Goal: Task Accomplishment & Management: Use online tool/utility

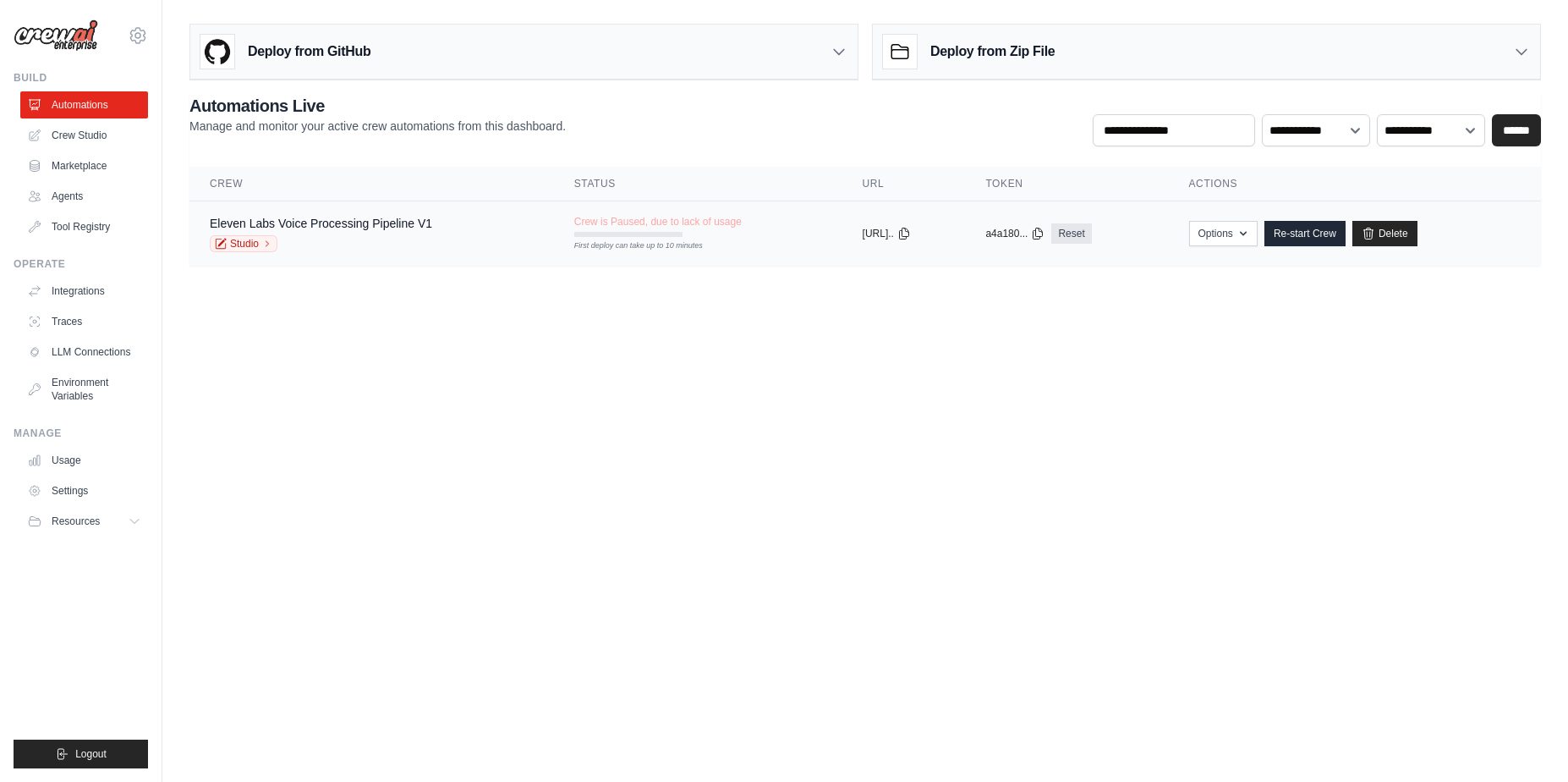
click at [477, 215] on div "Eleven Labs Voice Processing Pipeline V1 Studio" at bounding box center [372, 233] width 324 height 37
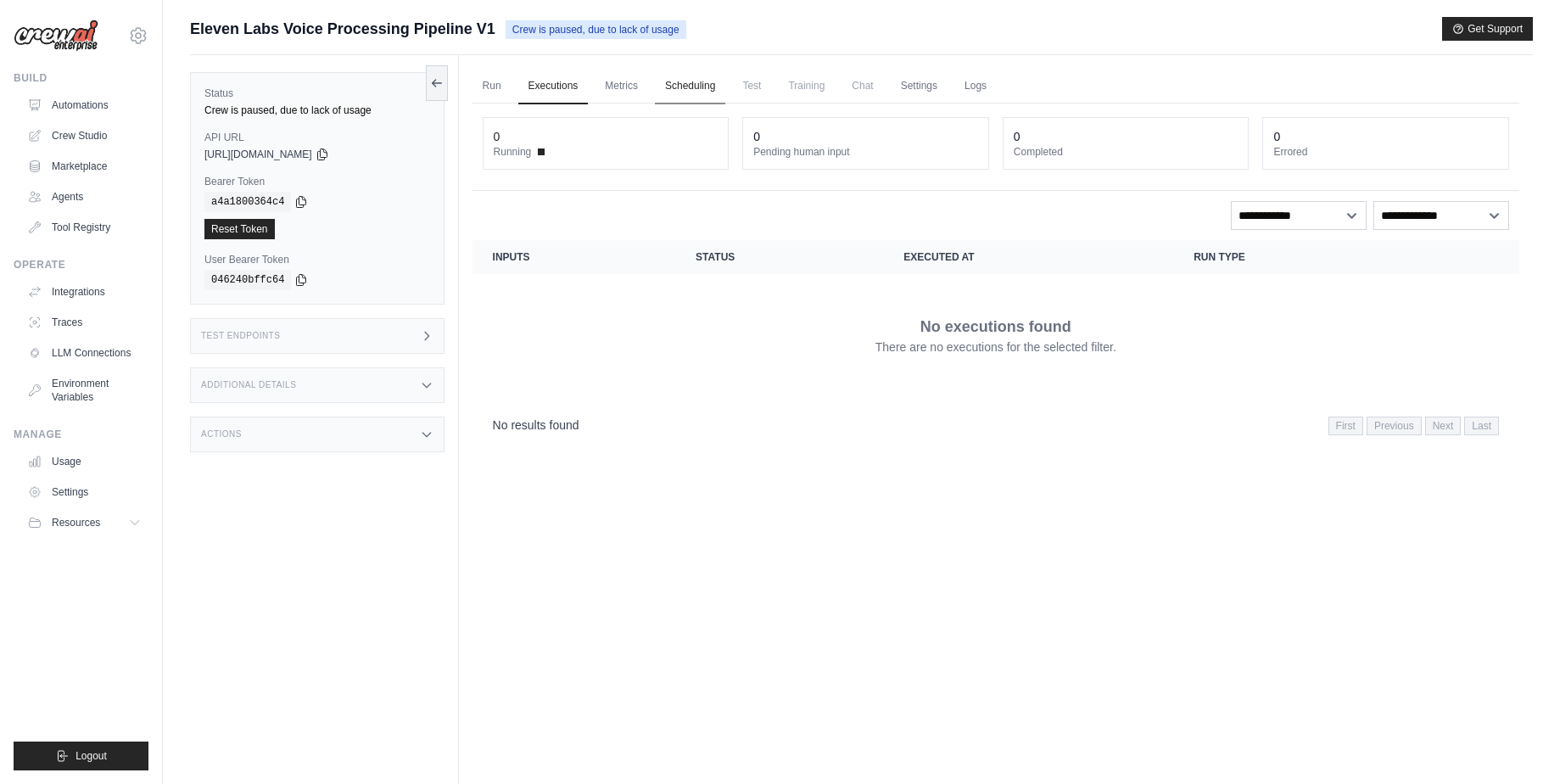
click at [686, 89] on link "Scheduling" at bounding box center [691, 86] width 71 height 35
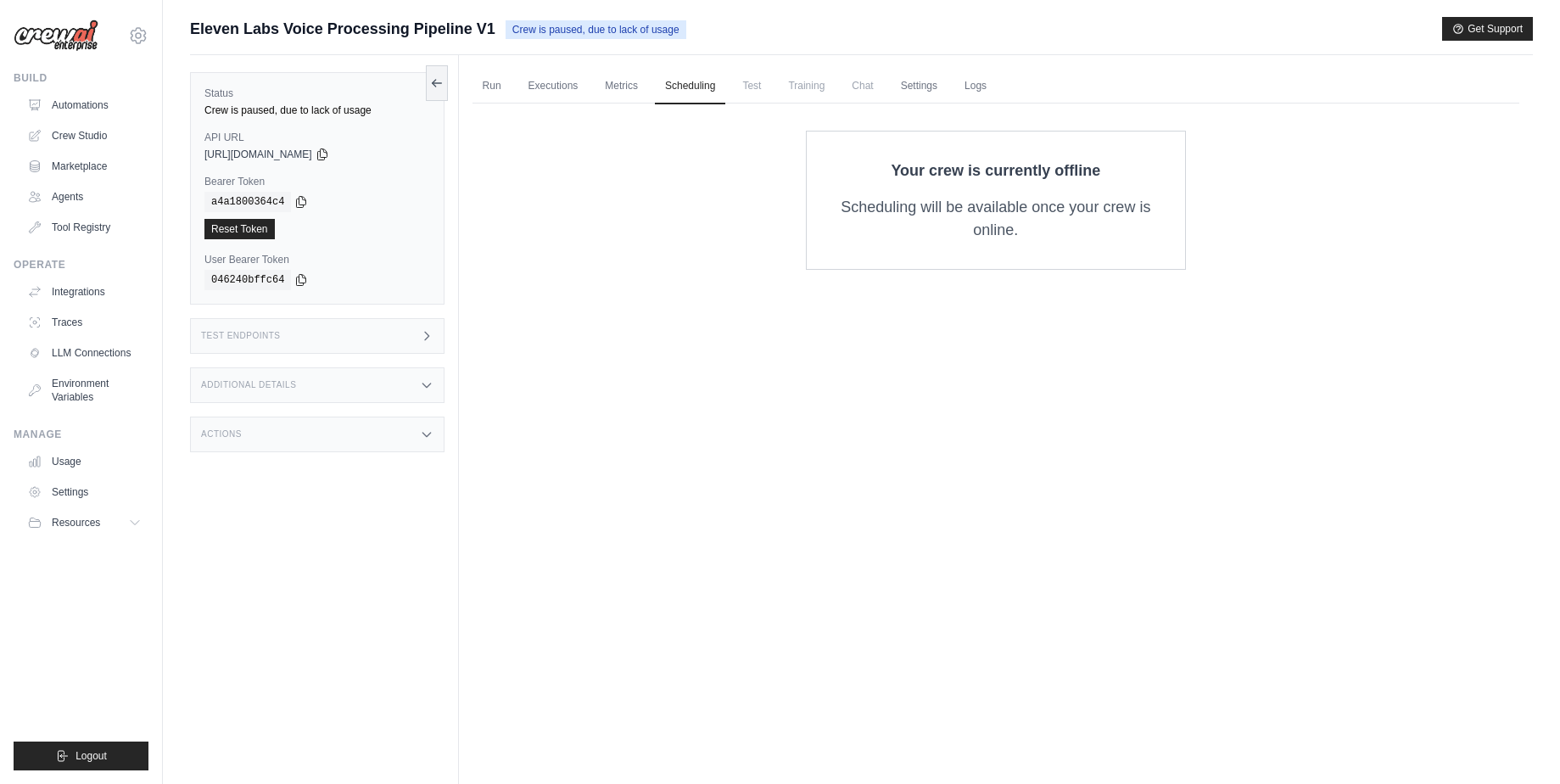
click at [769, 84] on span "Test" at bounding box center [751, 85] width 39 height 34
click at [498, 84] on link "Run" at bounding box center [492, 86] width 39 height 35
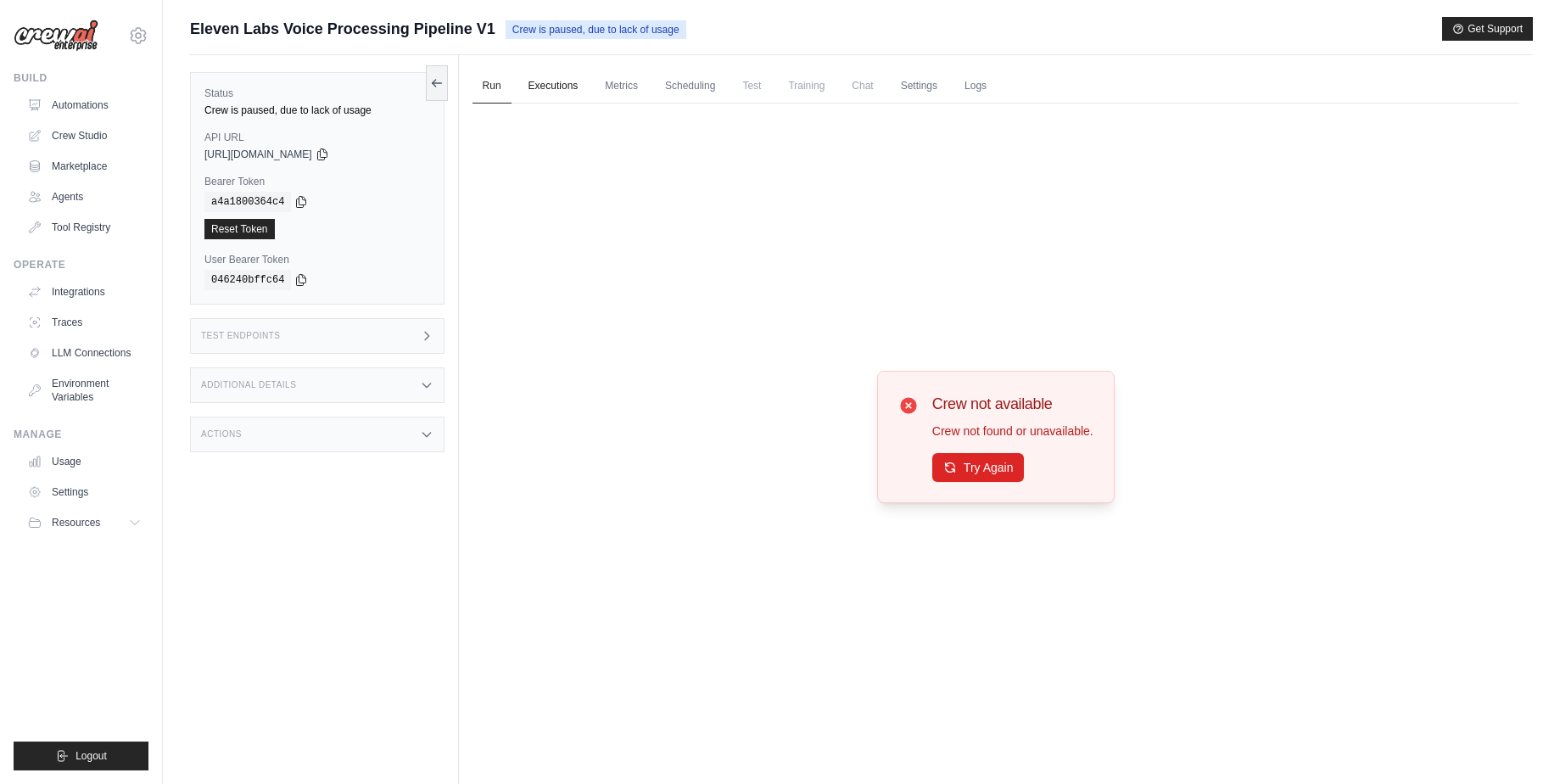
click at [552, 94] on link "Executions" at bounding box center [554, 86] width 71 height 35
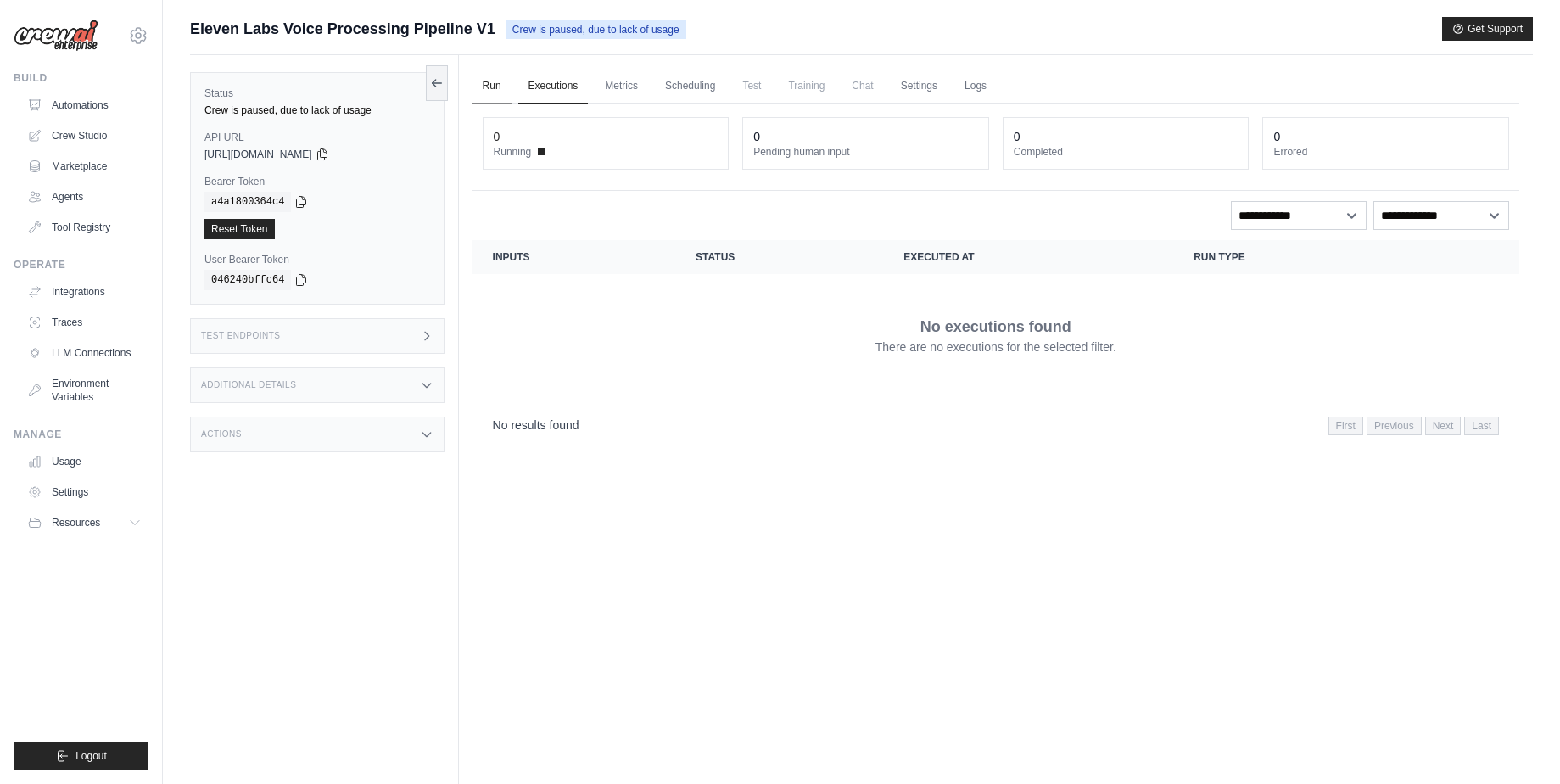
click at [482, 79] on link "Run" at bounding box center [492, 86] width 39 height 35
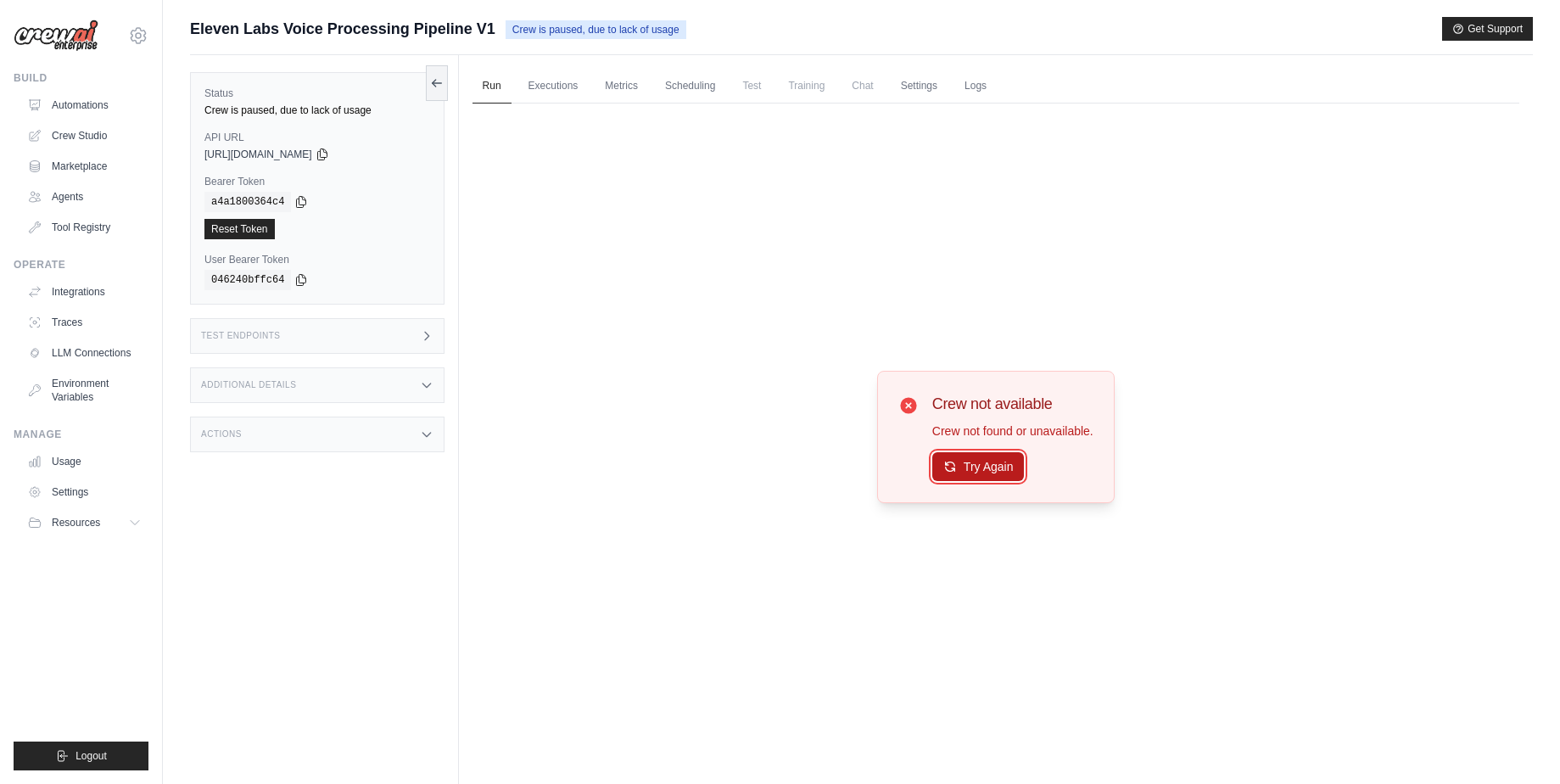
click at [966, 468] on button "Try Again" at bounding box center [979, 467] width 93 height 29
click at [979, 487] on div "Crew not available Crew not found or unavailable. Try Again" at bounding box center [996, 437] width 237 height 133
click at [973, 466] on button "Try Again" at bounding box center [979, 467] width 93 height 29
click at [763, 85] on span "Test" at bounding box center [751, 85] width 39 height 34
click at [294, 340] on div "Test Endpoints" at bounding box center [317, 335] width 254 height 35
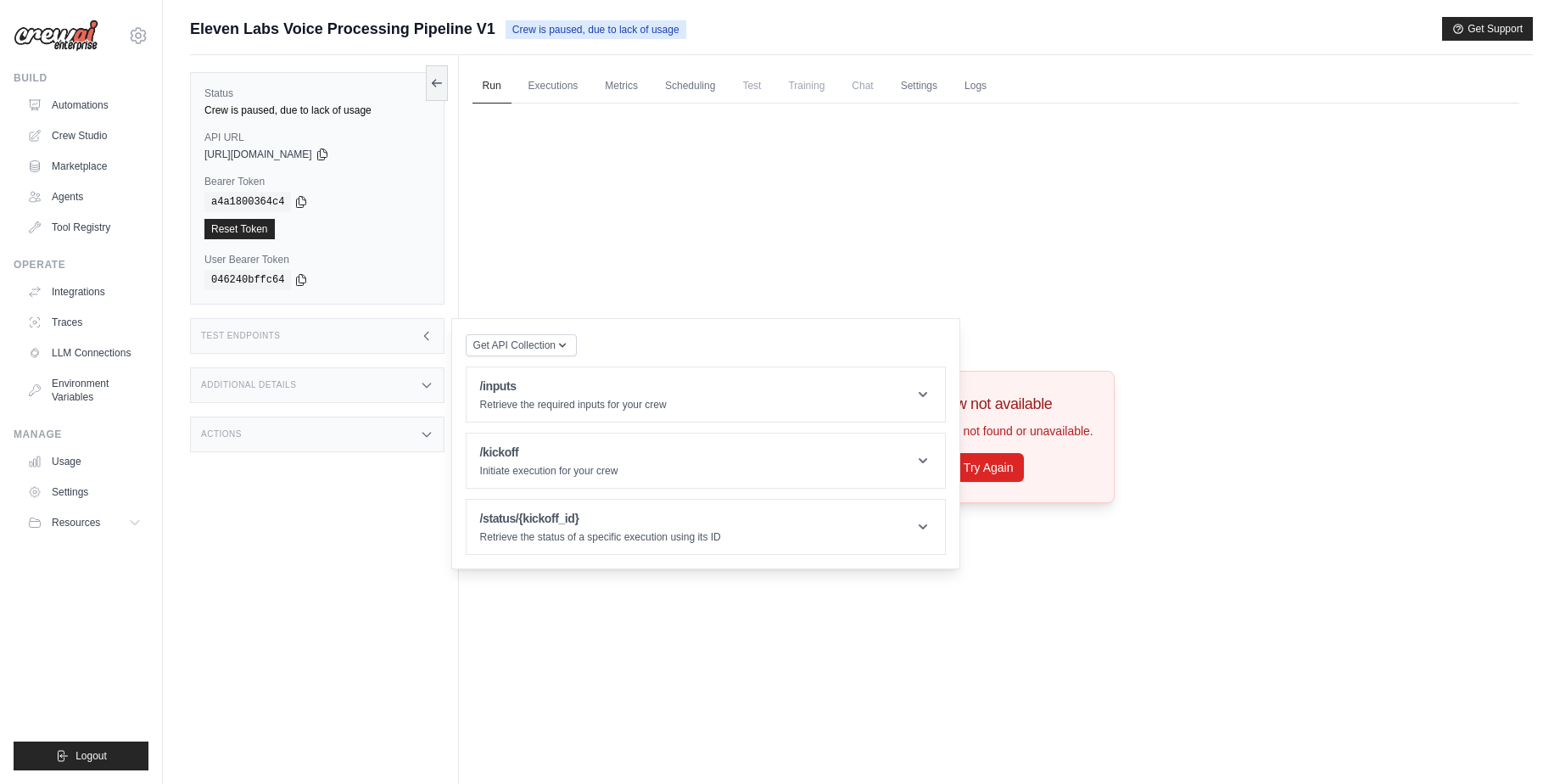
click at [352, 461] on div "Status Crew is paused, due to lack of usage API URL copied https://elevenlabs-v…" at bounding box center [324, 447] width 269 height 784
click at [345, 432] on div "Actions" at bounding box center [317, 434] width 254 height 35
click at [378, 377] on div "Additional Details" at bounding box center [317, 384] width 254 height 35
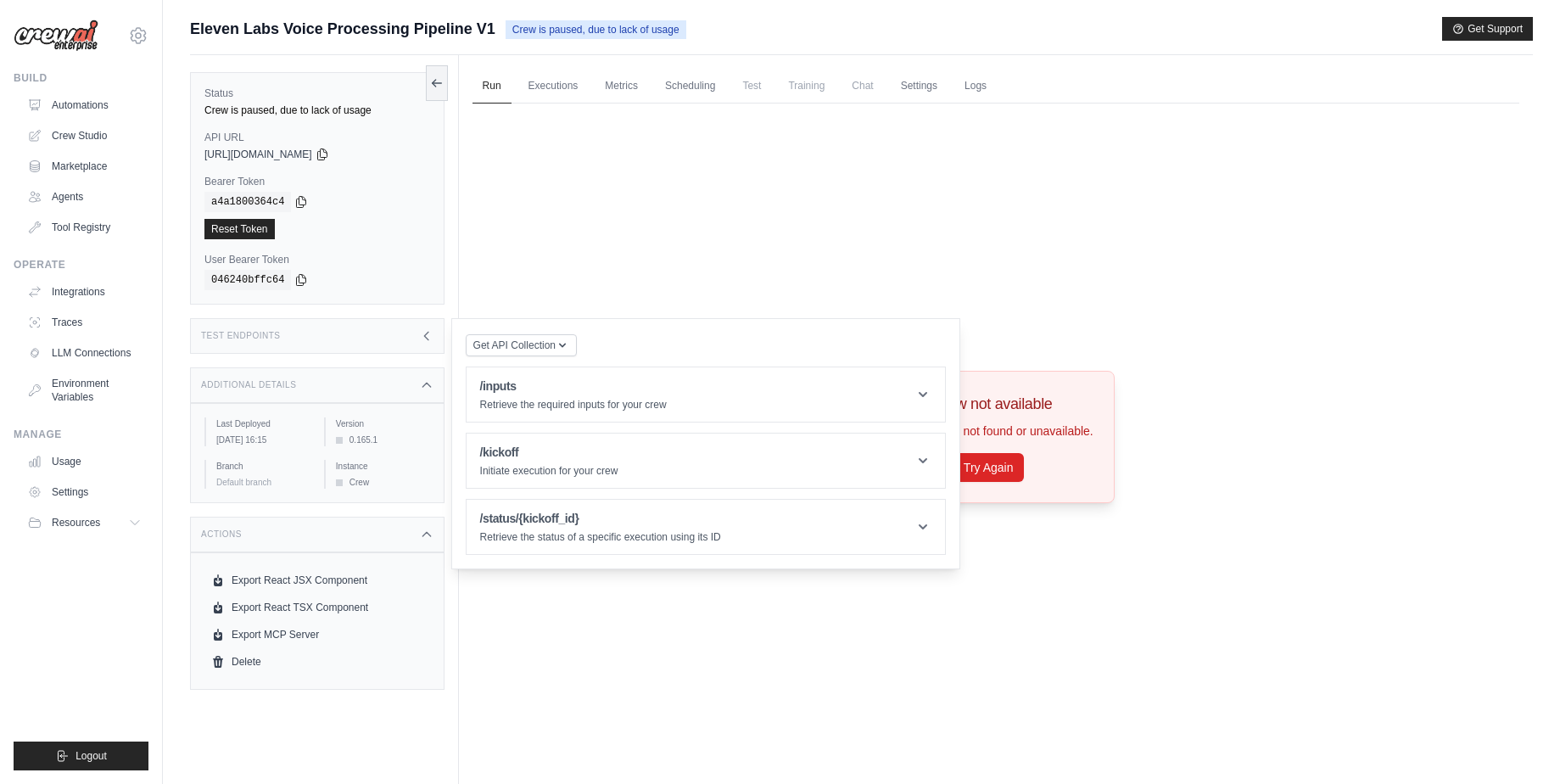
click at [862, 89] on span "Chat" at bounding box center [862, 85] width 42 height 34
click at [63, 33] on img at bounding box center [55, 35] width 84 height 32
click at [75, 206] on link "Agents" at bounding box center [85, 197] width 128 height 27
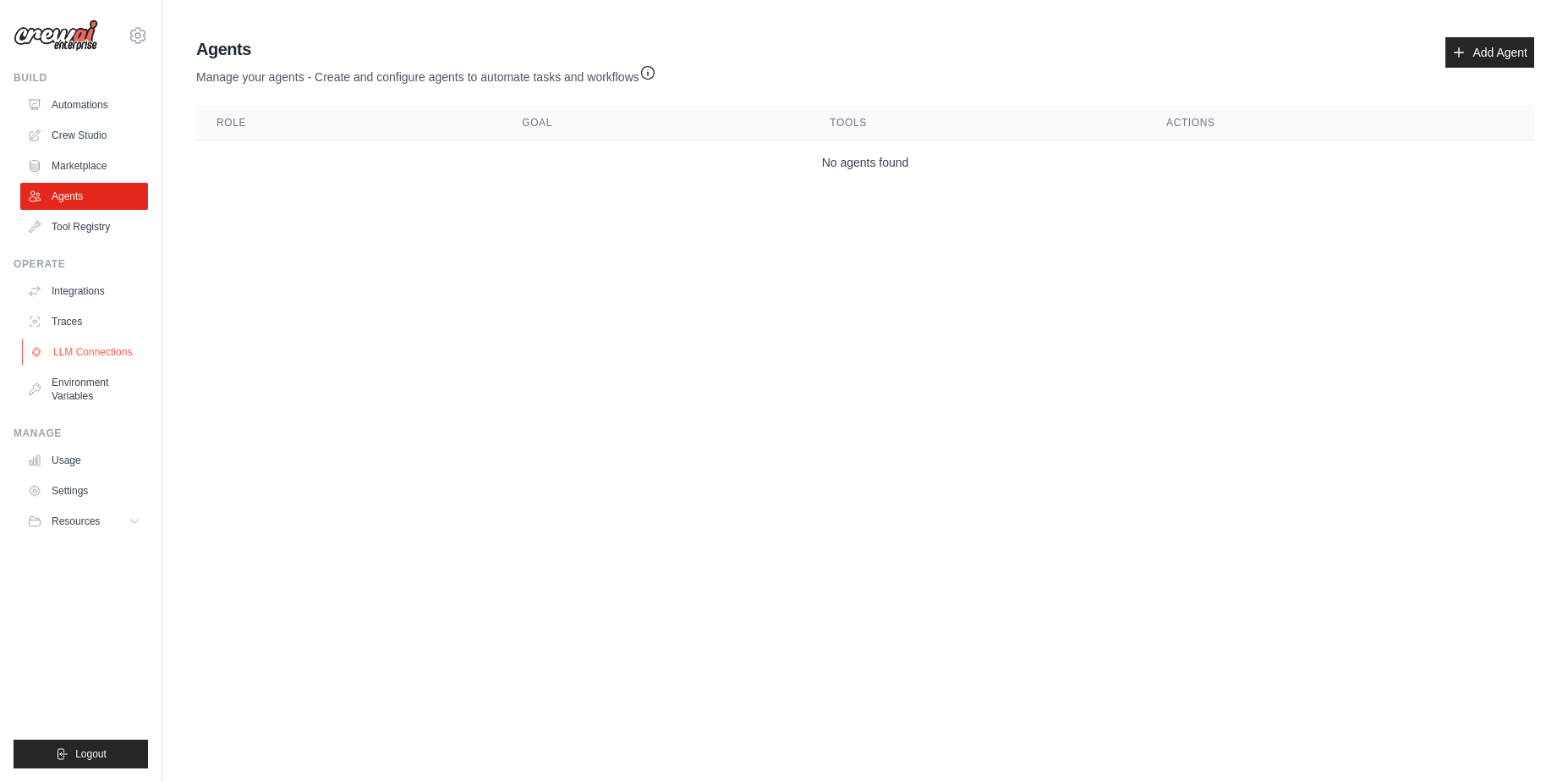
click at [83, 360] on link "LLM Connections" at bounding box center [85, 352] width 128 height 27
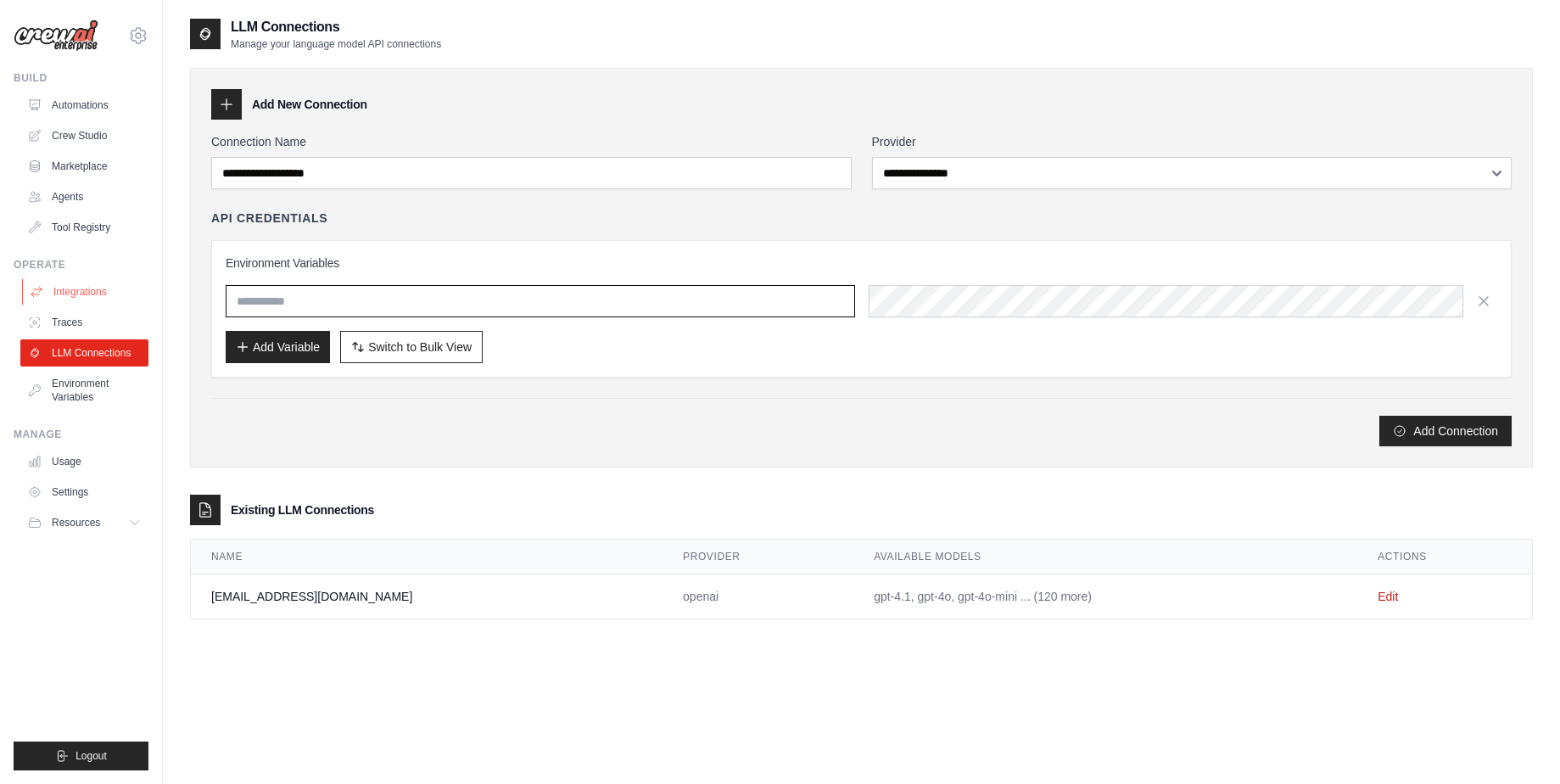
type input "**********"
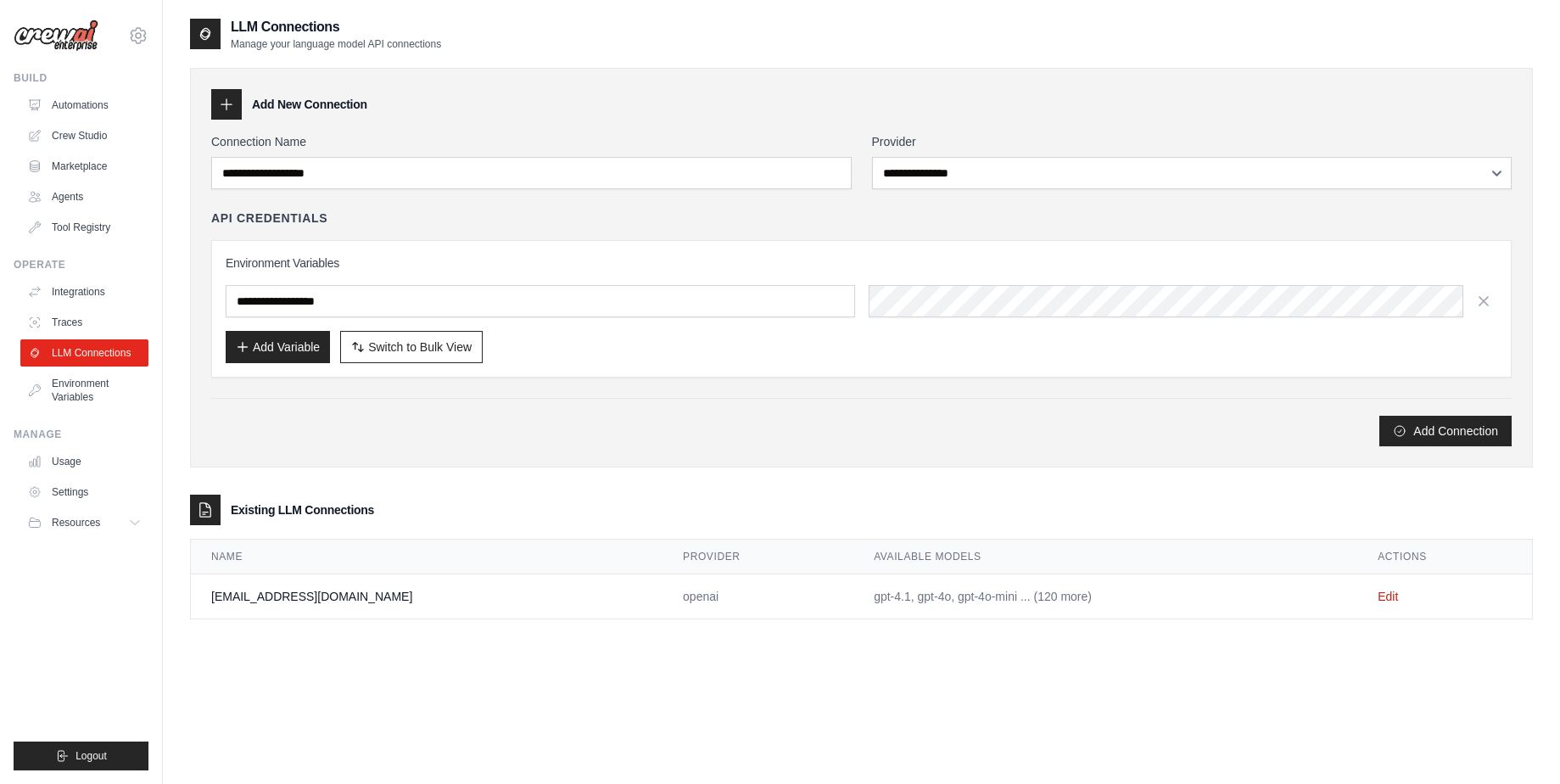
click at [347, 610] on td "[EMAIL_ADDRESS][DOMAIN_NAME]" at bounding box center [426, 596] width 472 height 45
click at [84, 174] on link "Marketplace" at bounding box center [85, 166] width 128 height 27
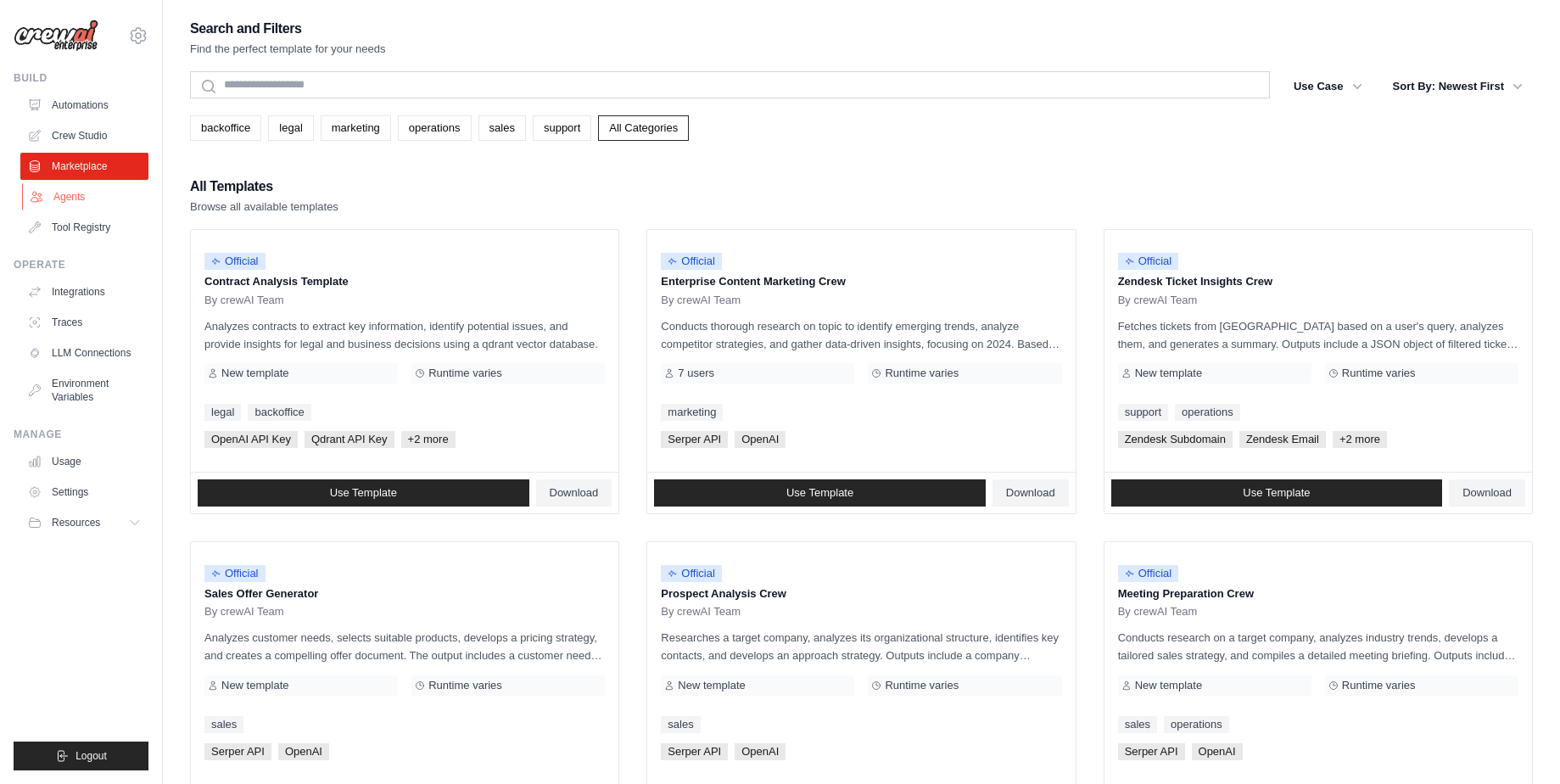
click at [72, 194] on link "Agents" at bounding box center [85, 197] width 128 height 27
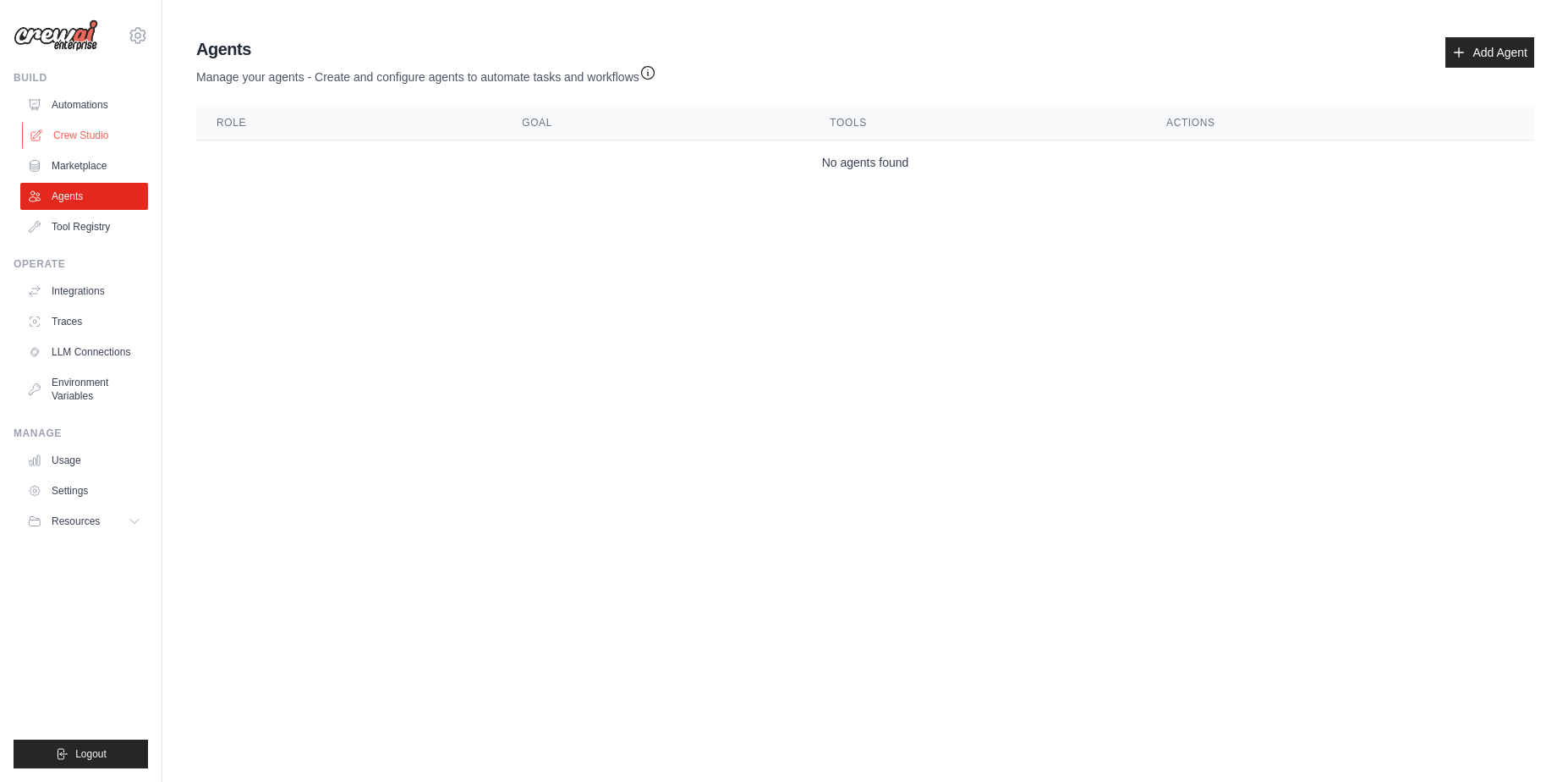
click at [83, 130] on link "Crew Studio" at bounding box center [85, 135] width 128 height 27
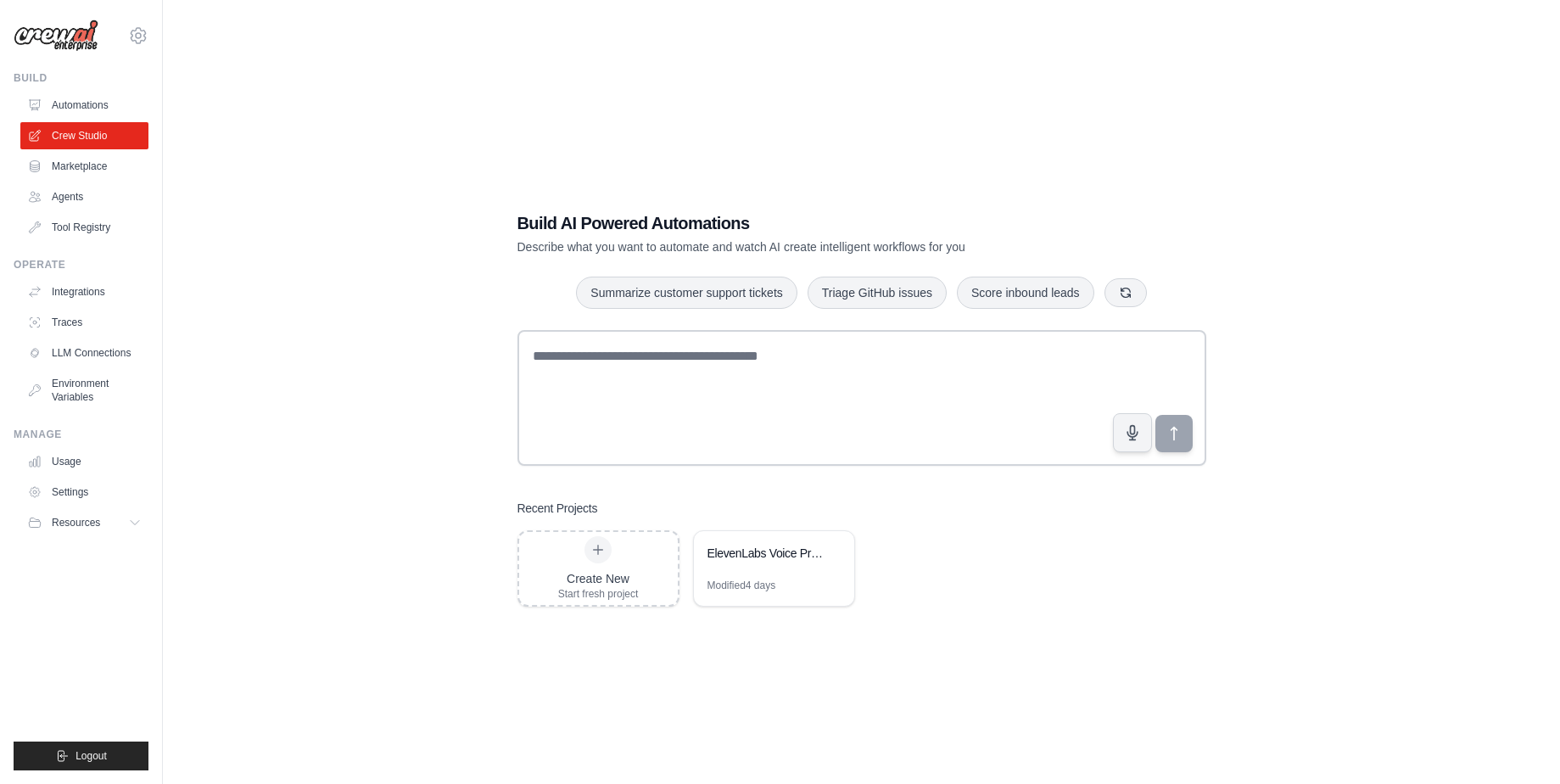
click at [90, 107] on link "Automations" at bounding box center [84, 105] width 128 height 27
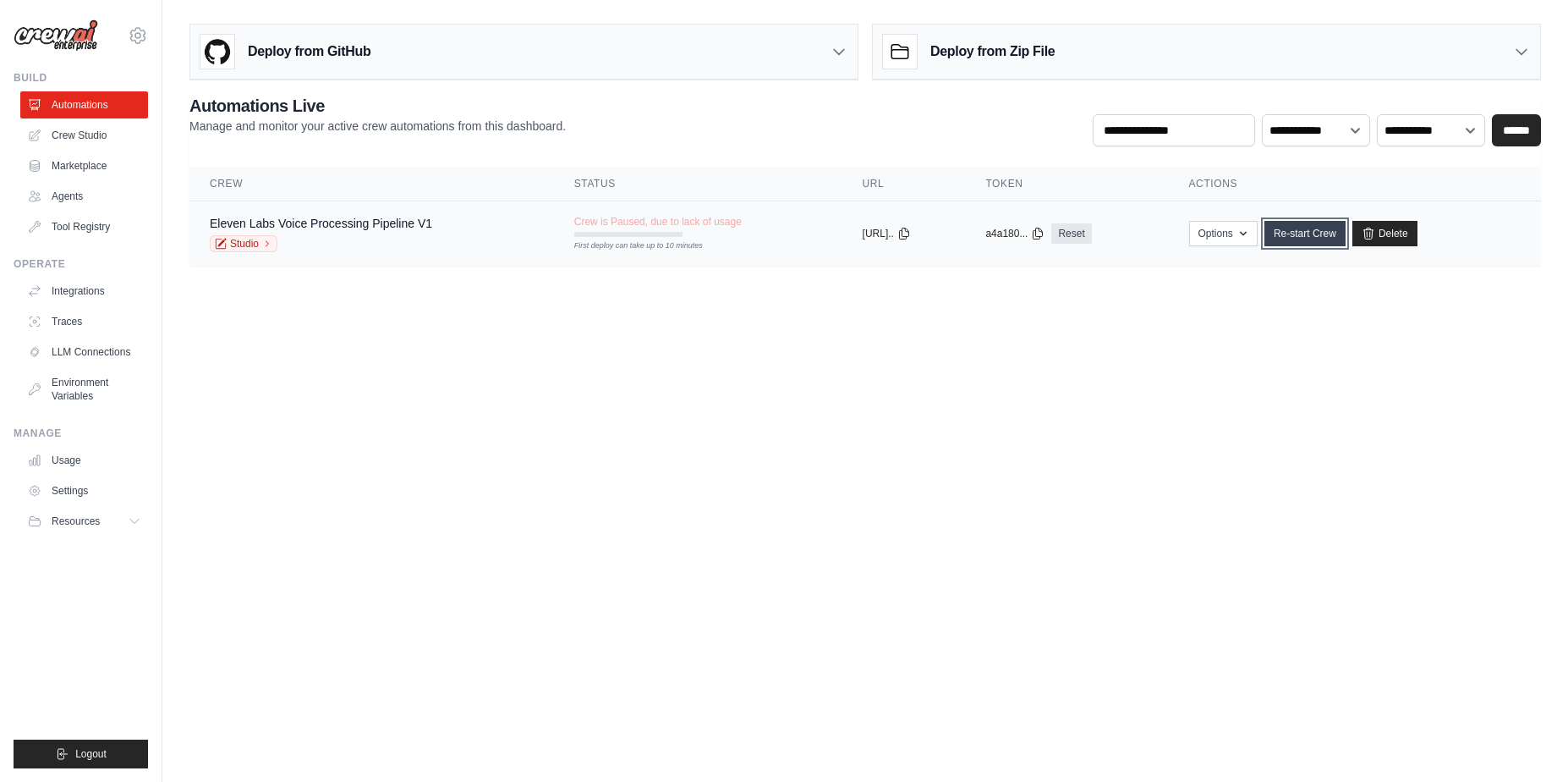
click at [1325, 245] on link "Re-start Crew" at bounding box center [1305, 234] width 82 height 25
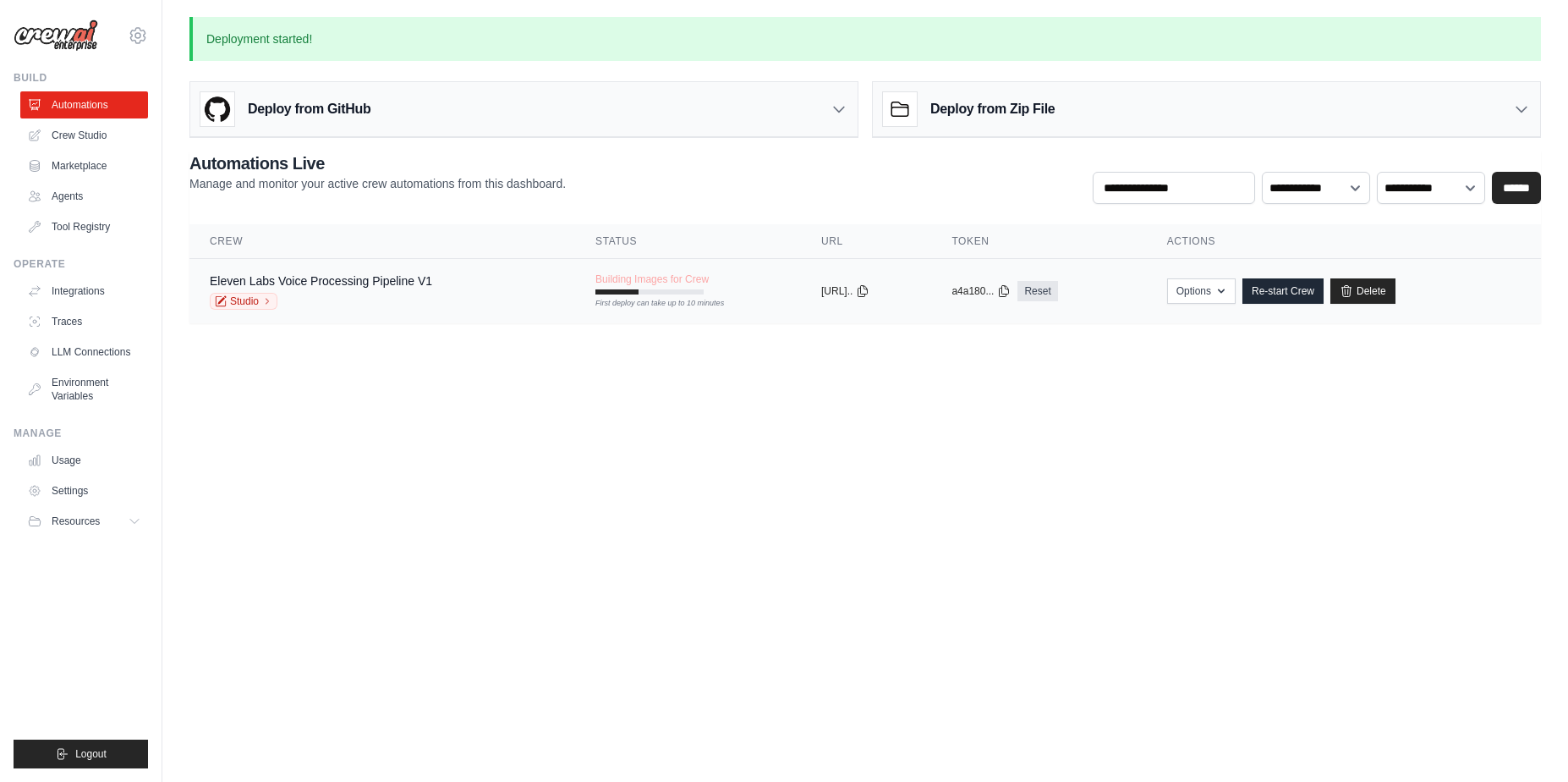
click at [303, 299] on div "Studio" at bounding box center [322, 301] width 223 height 17
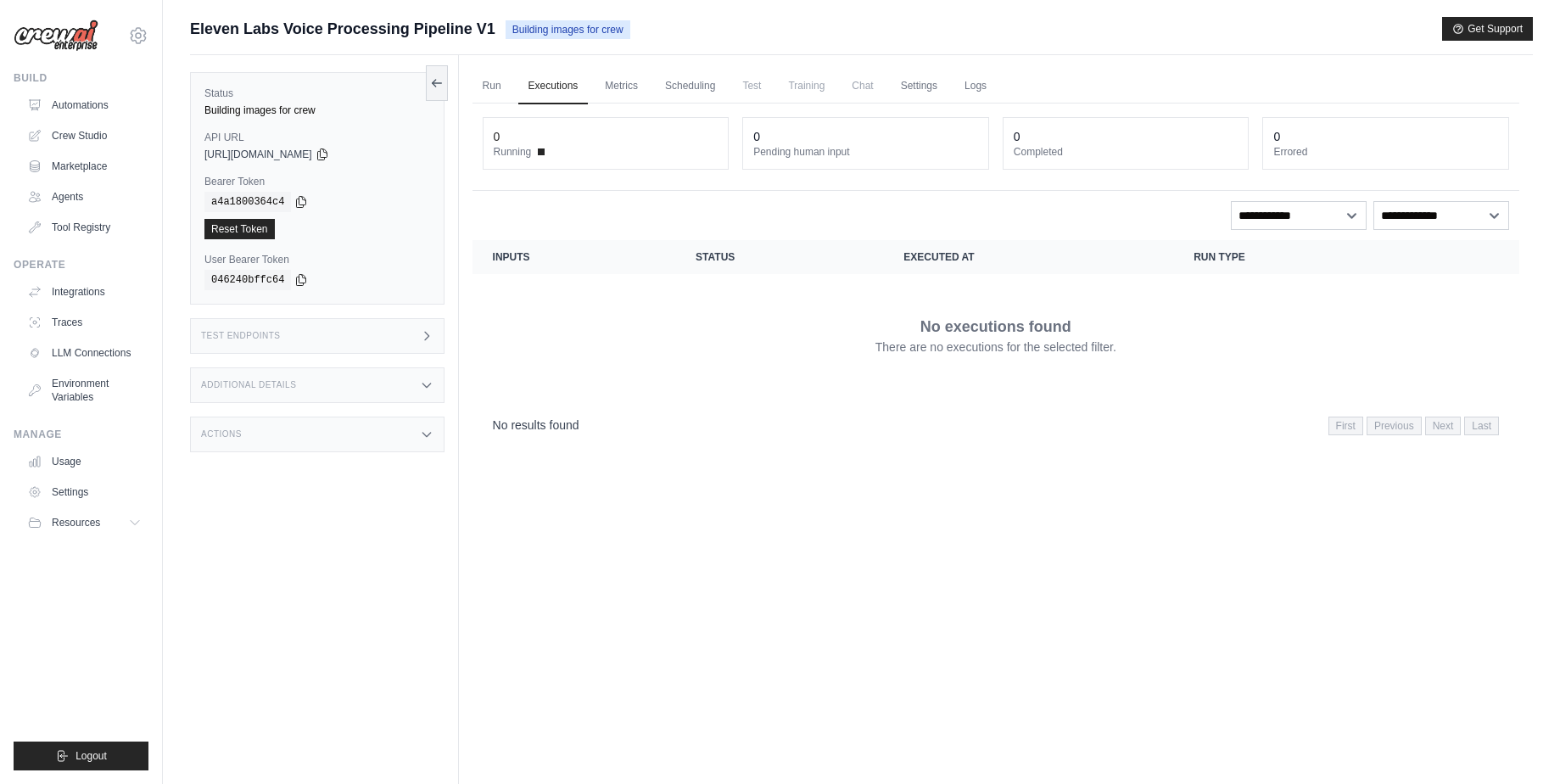
click at [868, 88] on span "Chat" at bounding box center [862, 85] width 42 height 34
